Goal: Task Accomplishment & Management: Complete application form

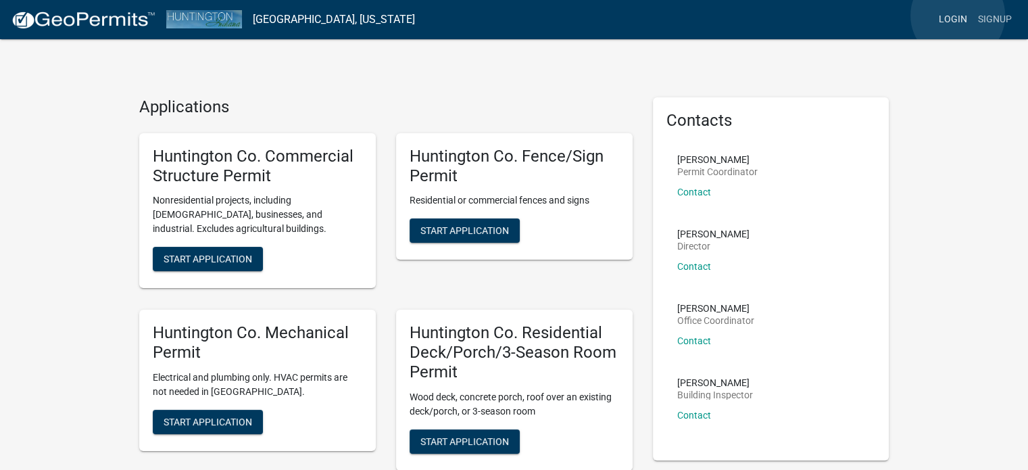
click at [958, 16] on link "Login" at bounding box center [952, 20] width 39 height 26
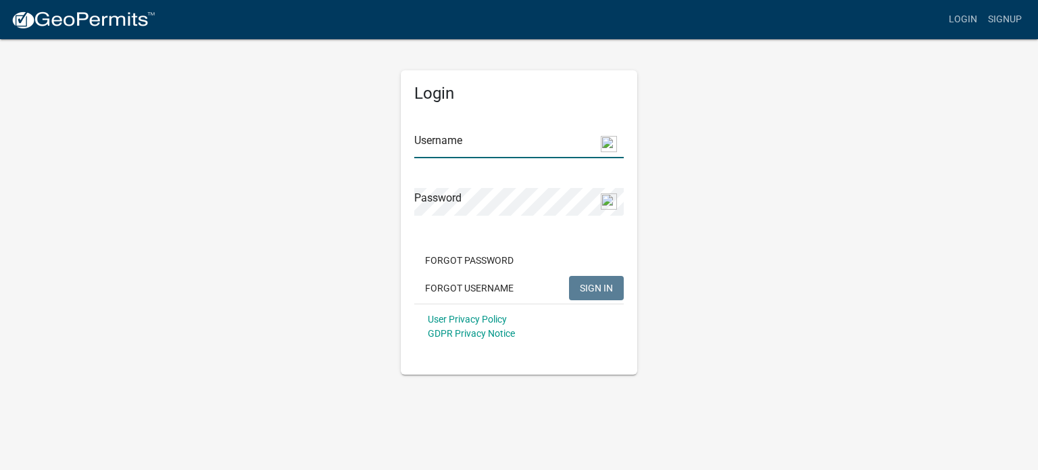
type input "[PERSON_NAME][GEOGRAPHIC_DATA]"
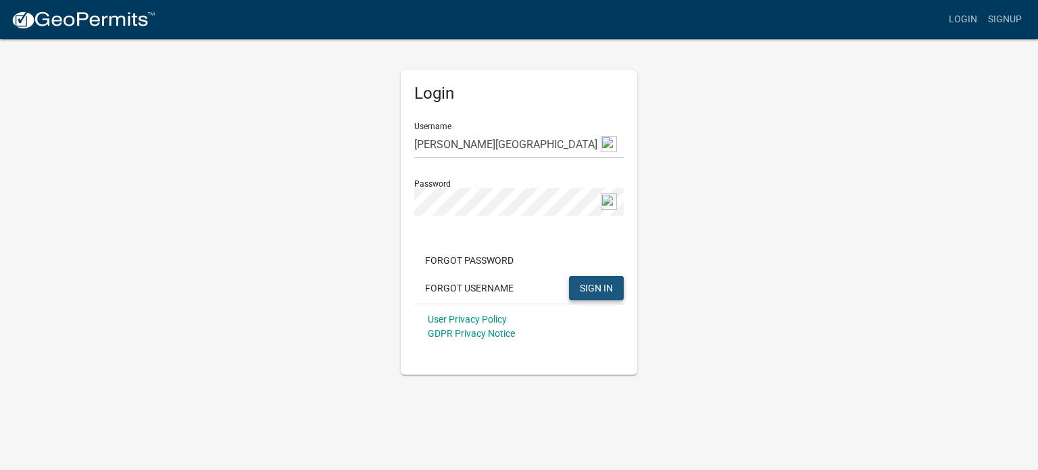
click at [600, 283] on span "SIGN IN" at bounding box center [596, 287] width 33 height 11
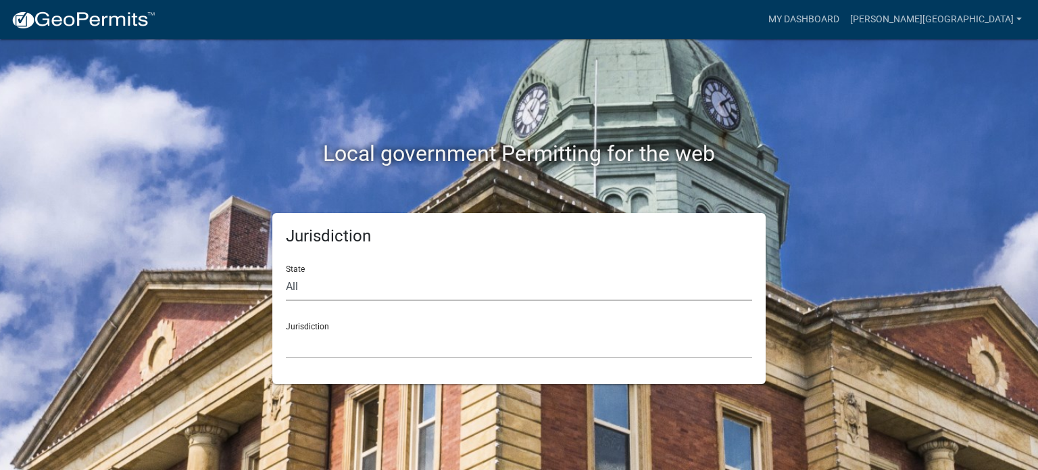
click at [470, 294] on select "All [US_STATE] [US_STATE] [US_STATE] [US_STATE] [US_STATE] [US_STATE] [US_STATE…" at bounding box center [519, 287] width 466 height 28
select select "[US_STATE]"
click at [286, 273] on select "All [US_STATE] [US_STATE] [US_STATE] [US_STATE] [US_STATE] [US_STATE] [US_STATE…" at bounding box center [519, 287] width 466 height 28
click at [360, 320] on div "Jurisdiction City of [GEOGRAPHIC_DATA], [US_STATE] City of [GEOGRAPHIC_DATA], […" at bounding box center [519, 335] width 466 height 47
click at [320, 323] on div "Jurisdiction City of [GEOGRAPHIC_DATA], [US_STATE] City of [GEOGRAPHIC_DATA], […" at bounding box center [519, 335] width 466 height 47
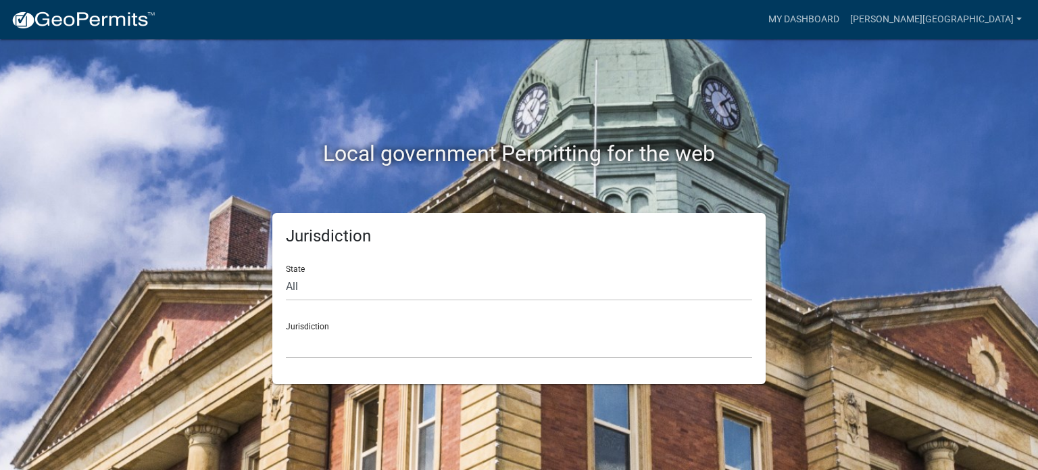
click at [563, 316] on div "Jurisdiction City of [GEOGRAPHIC_DATA], [US_STATE] City of [GEOGRAPHIC_DATA], […" at bounding box center [519, 335] width 466 height 47
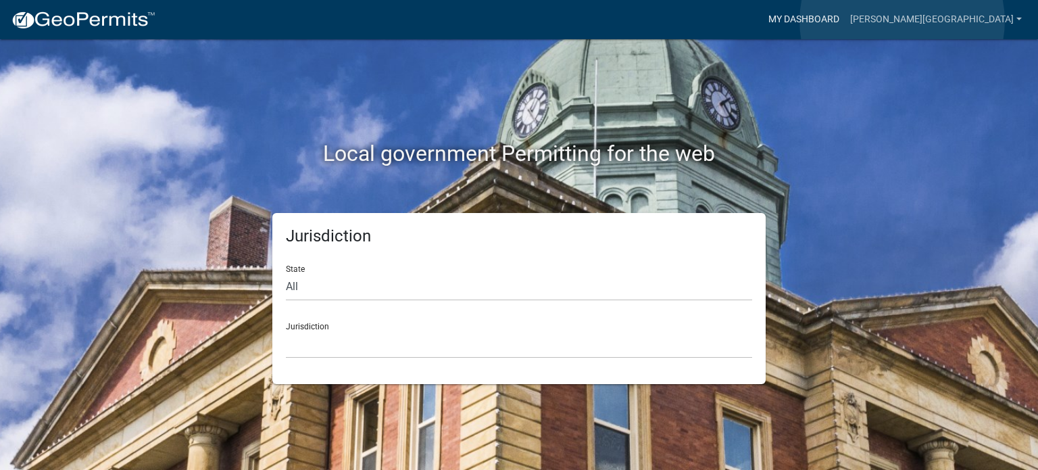
click at [845, 21] on link "My Dashboard" at bounding box center [804, 20] width 82 height 26
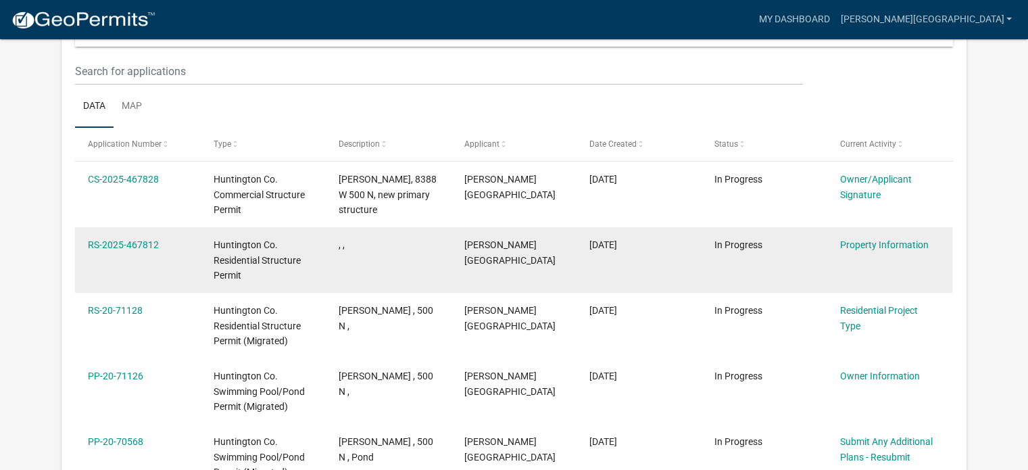
scroll to position [174, 0]
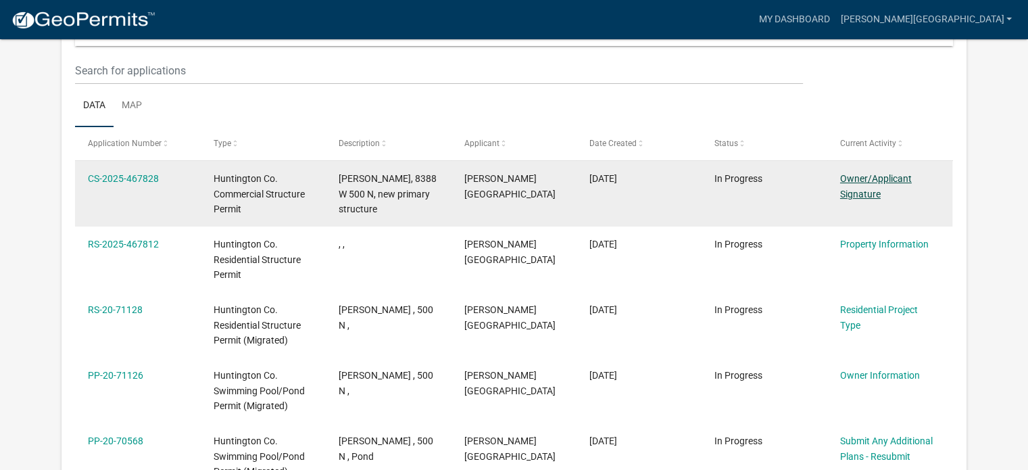
click at [851, 191] on link "Owner/Applicant Signature" at bounding box center [876, 186] width 72 height 26
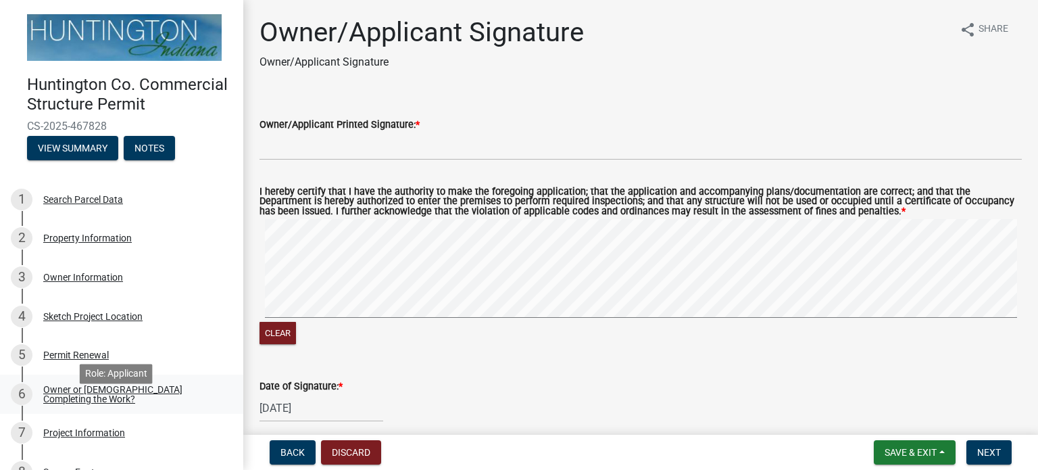
click at [154, 402] on div "Owner or [DEMOGRAPHIC_DATA] Completing the Work?" at bounding box center [132, 394] width 178 height 19
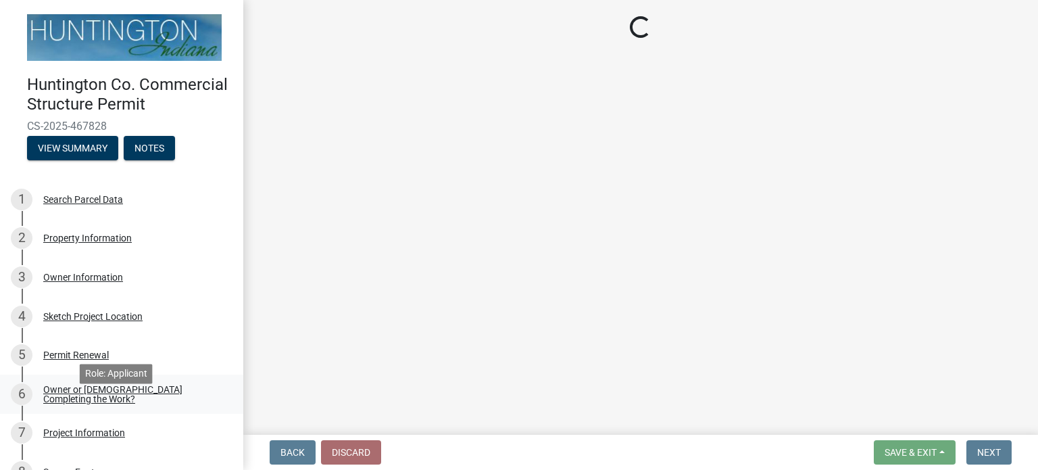
select select "f700c9d7-95a4-4f16-b8c9-1624df795856"
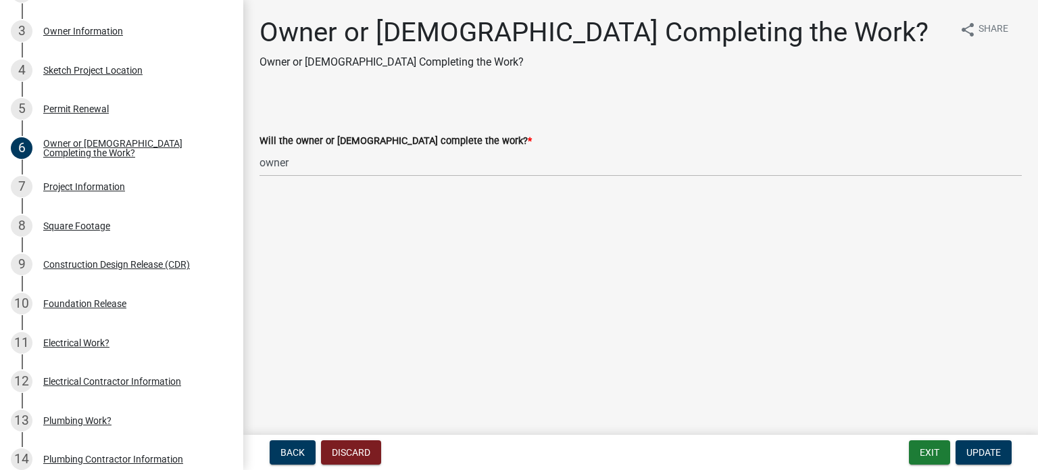
scroll to position [216, 0]
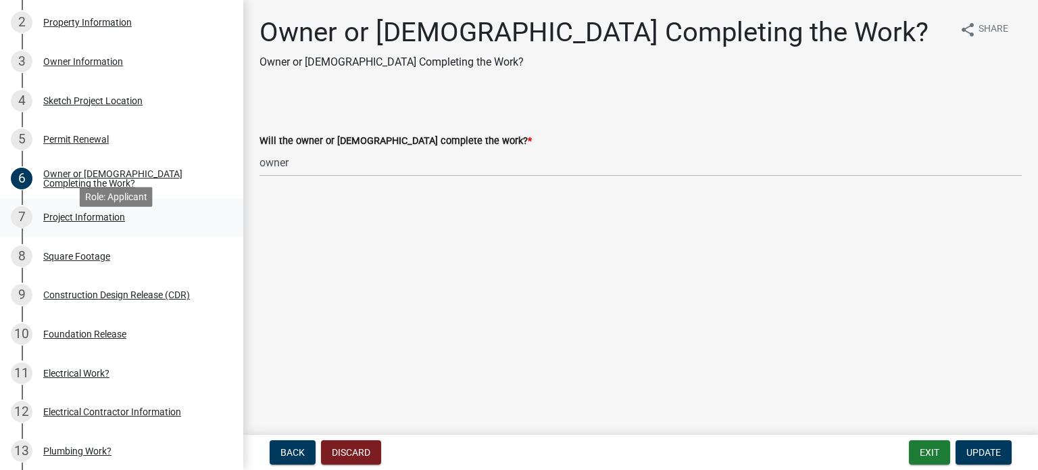
click at [112, 222] on div "Project Information" at bounding box center [84, 216] width 82 height 9
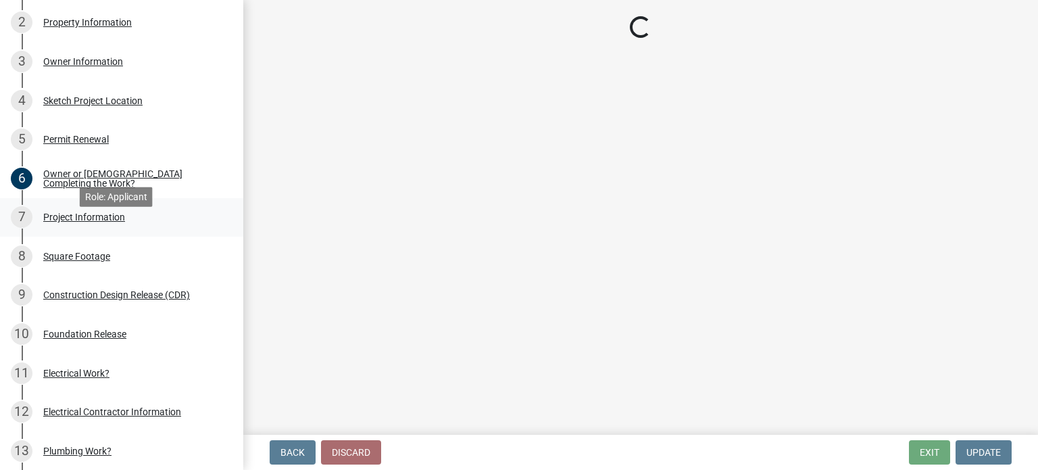
select select "6642949e-ec05-44f3-919e-539e51a8d7b5"
select select "2817d3a3-d629-48c9-96d6-3b67e9964fa7"
select select "325ce8e5-708b-4a68-9c99-d6a35f957fd4"
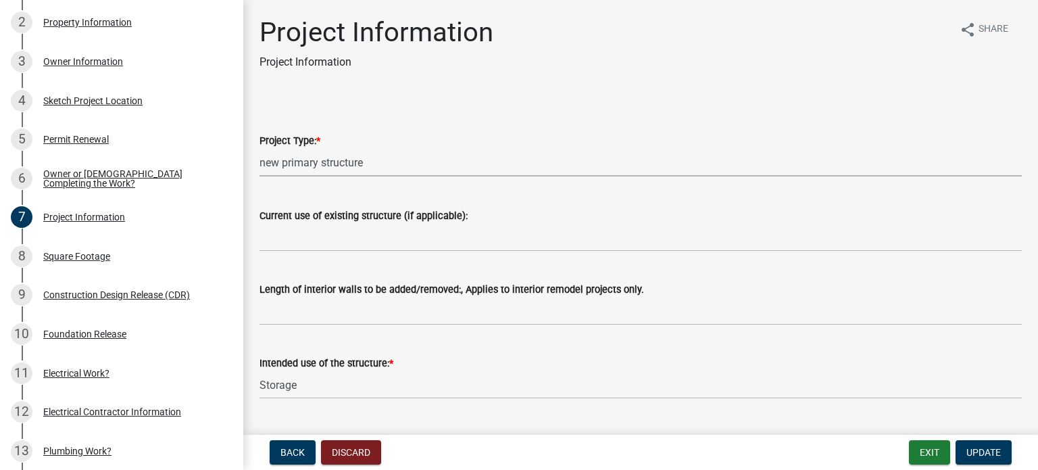
click at [349, 164] on select "Select Item... new primary structure addition to an existing primary structure …" at bounding box center [641, 163] width 762 height 28
click at [260, 149] on select "Select Item... new primary structure addition to an existing primary structure …" at bounding box center [641, 163] width 762 height 28
select select "90f8dee5-cdc7-49ef-97f1-6e2ebe7f31d4"
click at [103, 261] on div "Square Footage" at bounding box center [76, 255] width 67 height 9
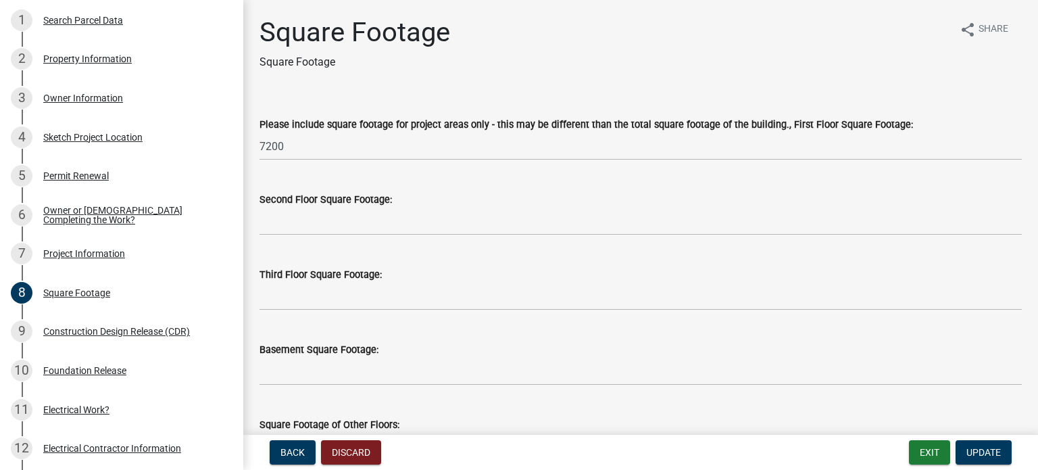
scroll to position [134, 0]
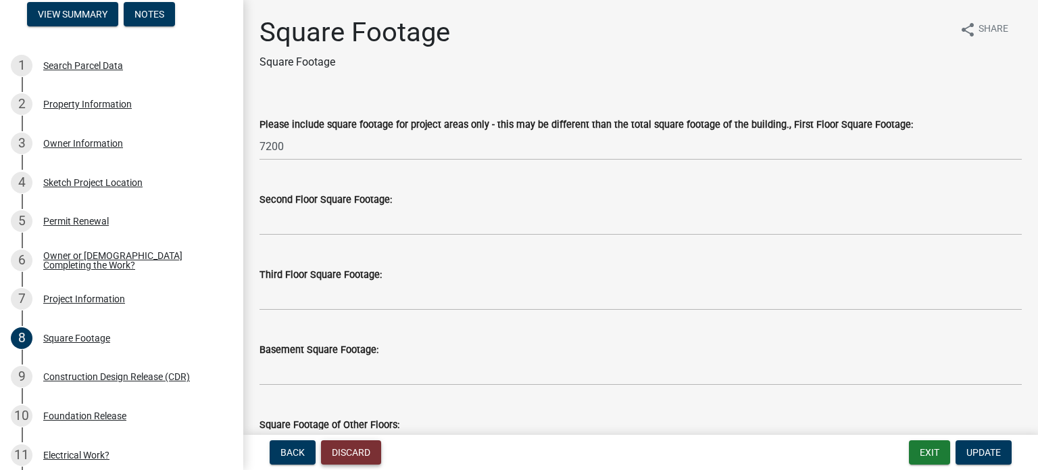
click at [360, 445] on button "Discard" at bounding box center [351, 452] width 60 height 24
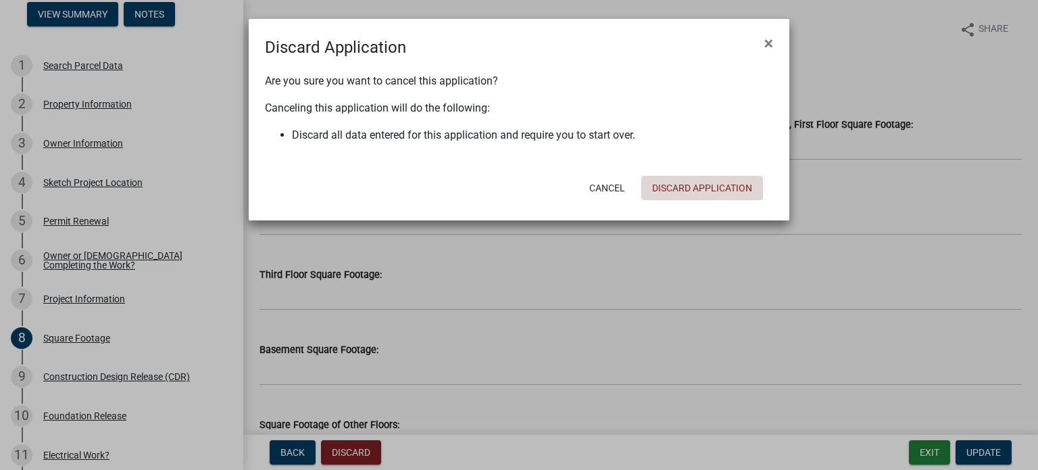
click at [669, 183] on button "Discard Application" at bounding box center [702, 188] width 122 height 24
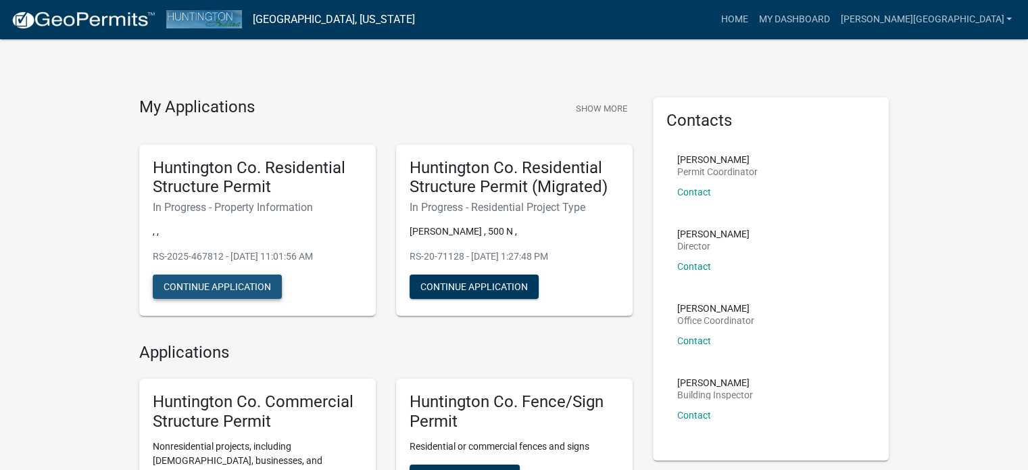
click at [237, 283] on button "Continue Application" at bounding box center [217, 286] width 129 height 24
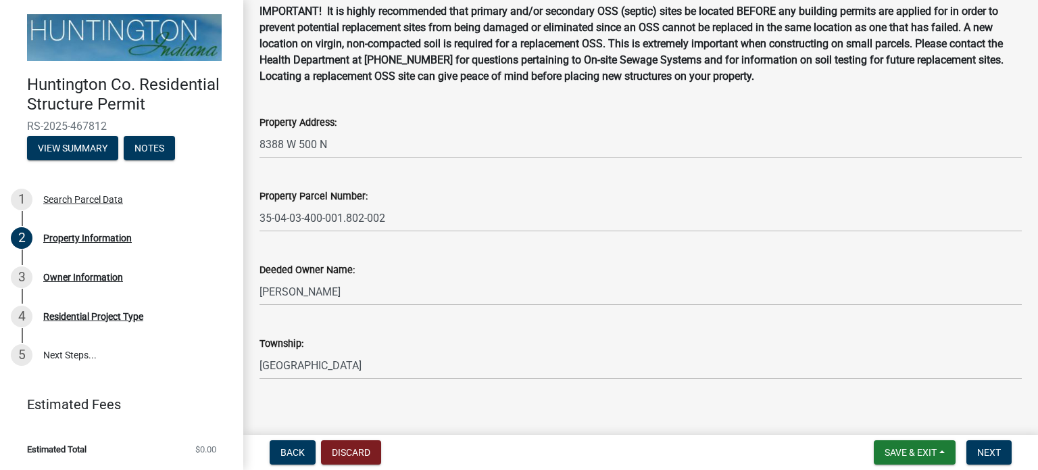
scroll to position [86, 0]
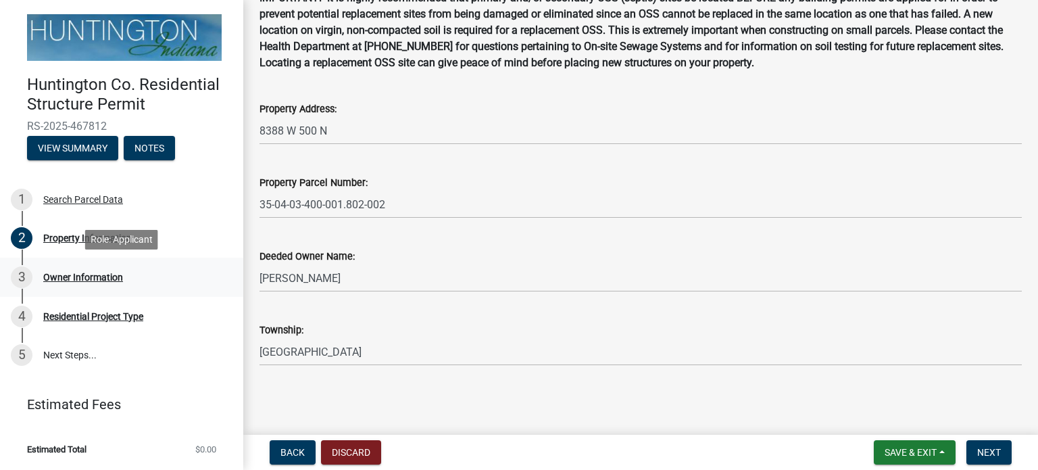
click at [72, 285] on div "3 Owner Information" at bounding box center [116, 277] width 211 height 22
click at [76, 274] on div "Owner Information" at bounding box center [83, 276] width 80 height 9
click at [51, 275] on div "Owner Information" at bounding box center [83, 276] width 80 height 9
click at [76, 240] on div "Property Information" at bounding box center [87, 237] width 89 height 9
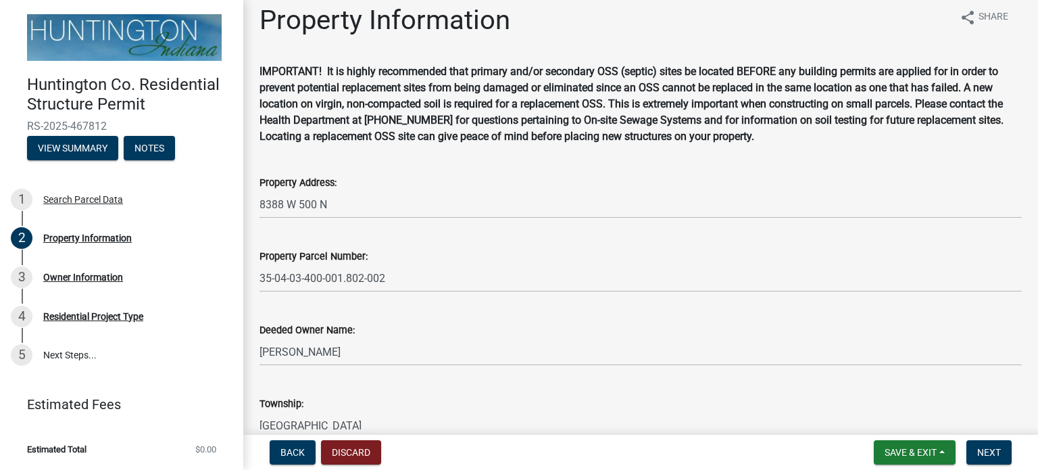
scroll to position [0, 0]
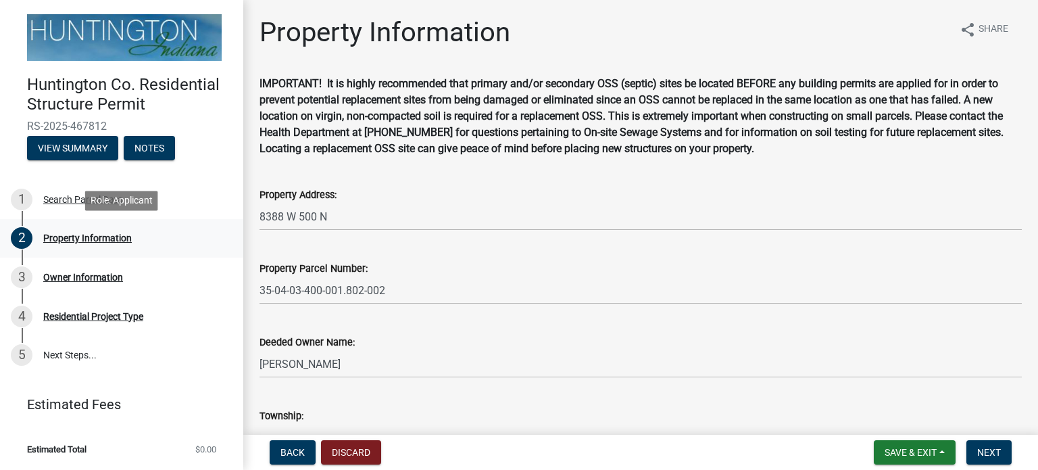
click at [87, 238] on div "Property Information" at bounding box center [87, 237] width 89 height 9
click at [993, 460] on button "Next" at bounding box center [988, 452] width 45 height 24
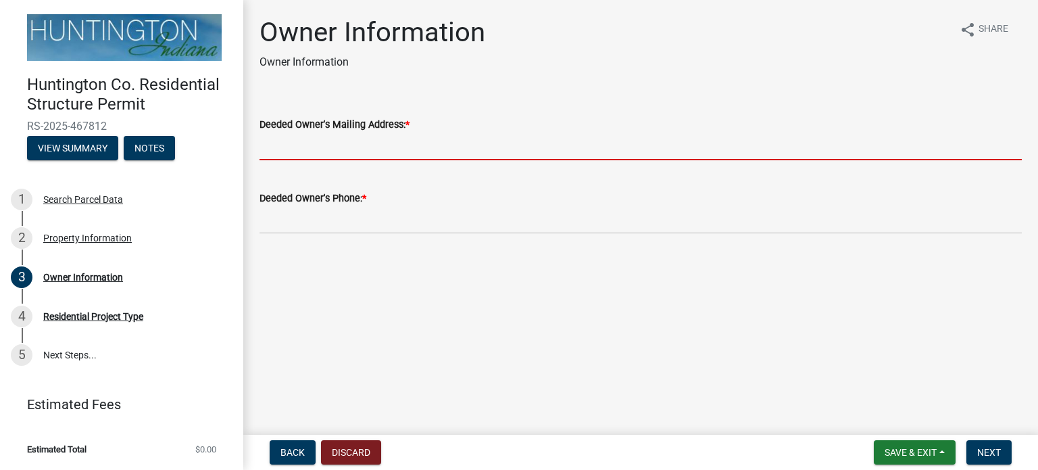
click at [349, 140] on input "Deeded Owner's Mailing Address: *" at bounding box center [641, 146] width 762 height 28
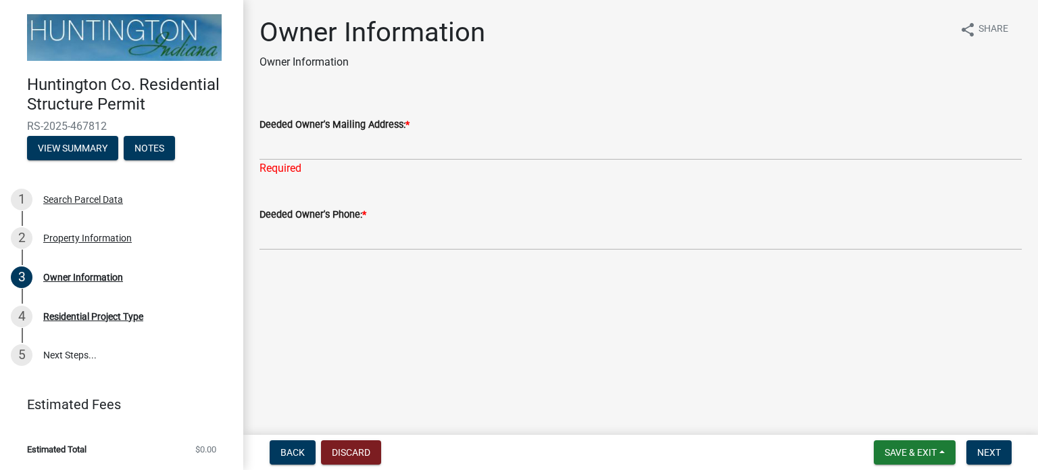
click at [312, 335] on main "Owner Information Owner Information share Share Deeded Owner's Mailing Address:…" at bounding box center [640, 214] width 795 height 429
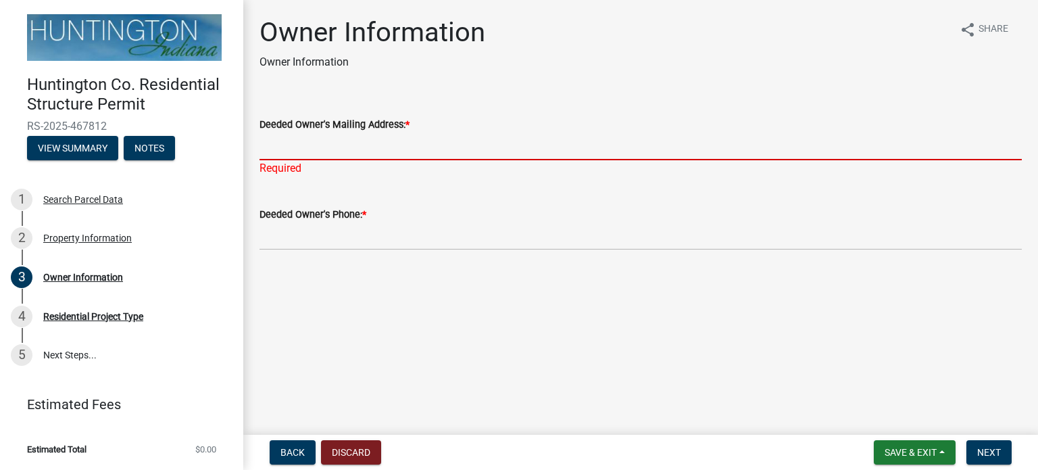
click at [295, 143] on input "Deeded Owner's Mailing Address: *" at bounding box center [641, 146] width 762 height 28
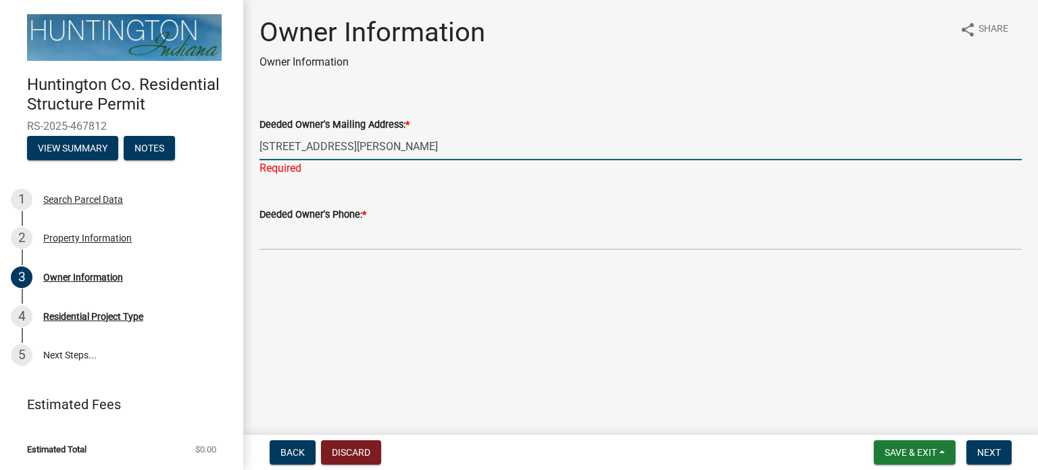
type input "[STREET_ADDRESS][PERSON_NAME]"
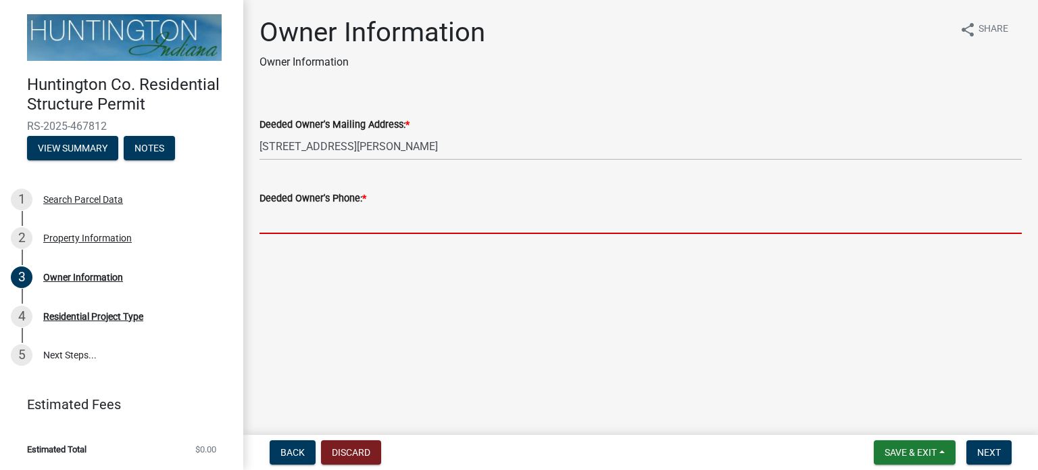
click at [327, 235] on wm-data-entity-input "Deeded Owner's Phone: *" at bounding box center [641, 208] width 762 height 74
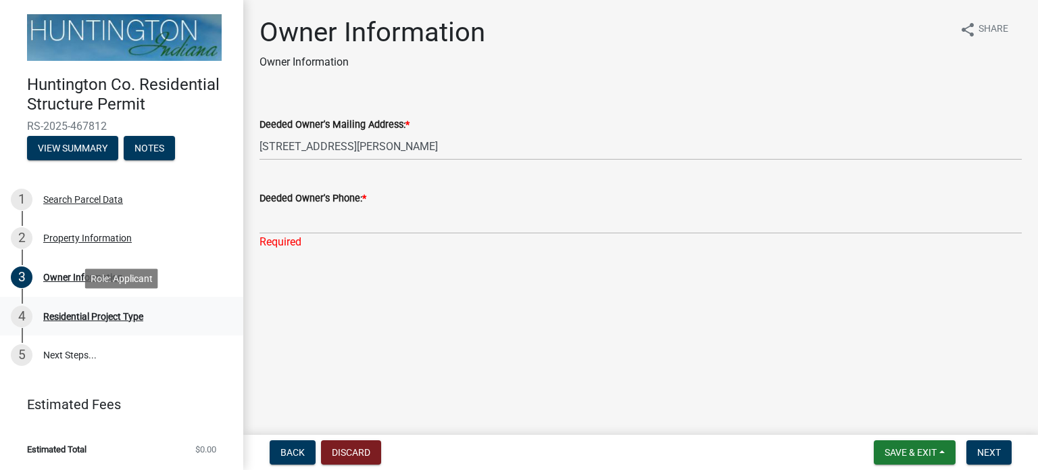
click at [124, 324] on div "4 Residential Project Type" at bounding box center [116, 316] width 211 height 22
click at [121, 314] on div "Residential Project Type" at bounding box center [93, 316] width 100 height 9
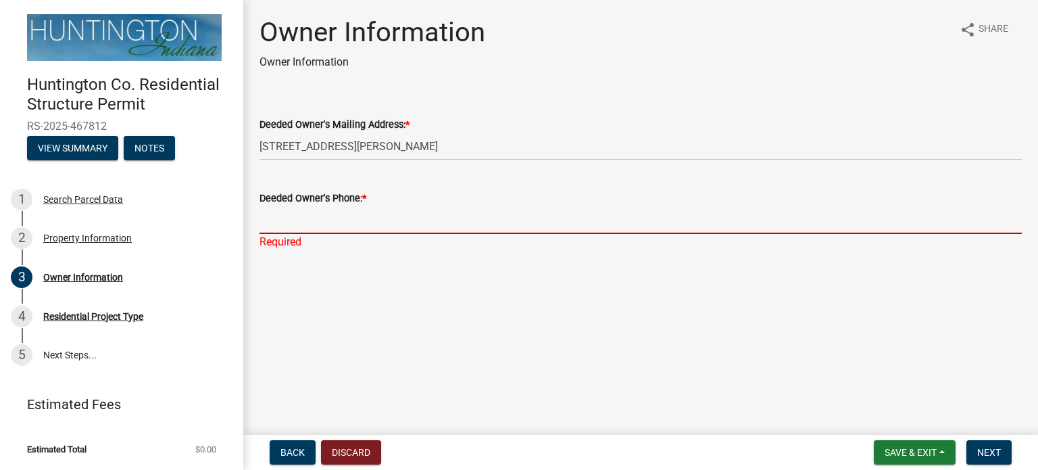
click at [294, 222] on input "Deeded Owner's Phone: *" at bounding box center [641, 220] width 762 height 28
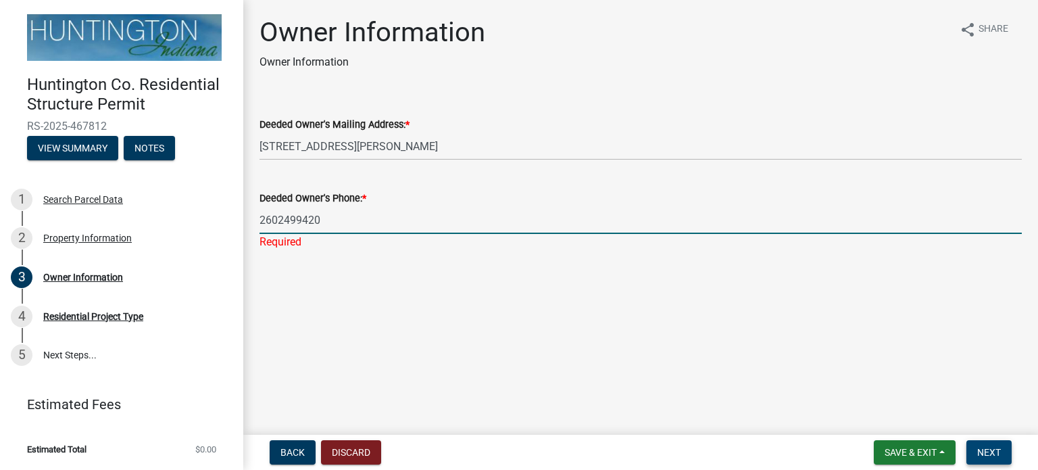
type input "2602499420"
click at [995, 454] on span "Next" at bounding box center [989, 452] width 24 height 11
